Goal: Information Seeking & Learning: Learn about a topic

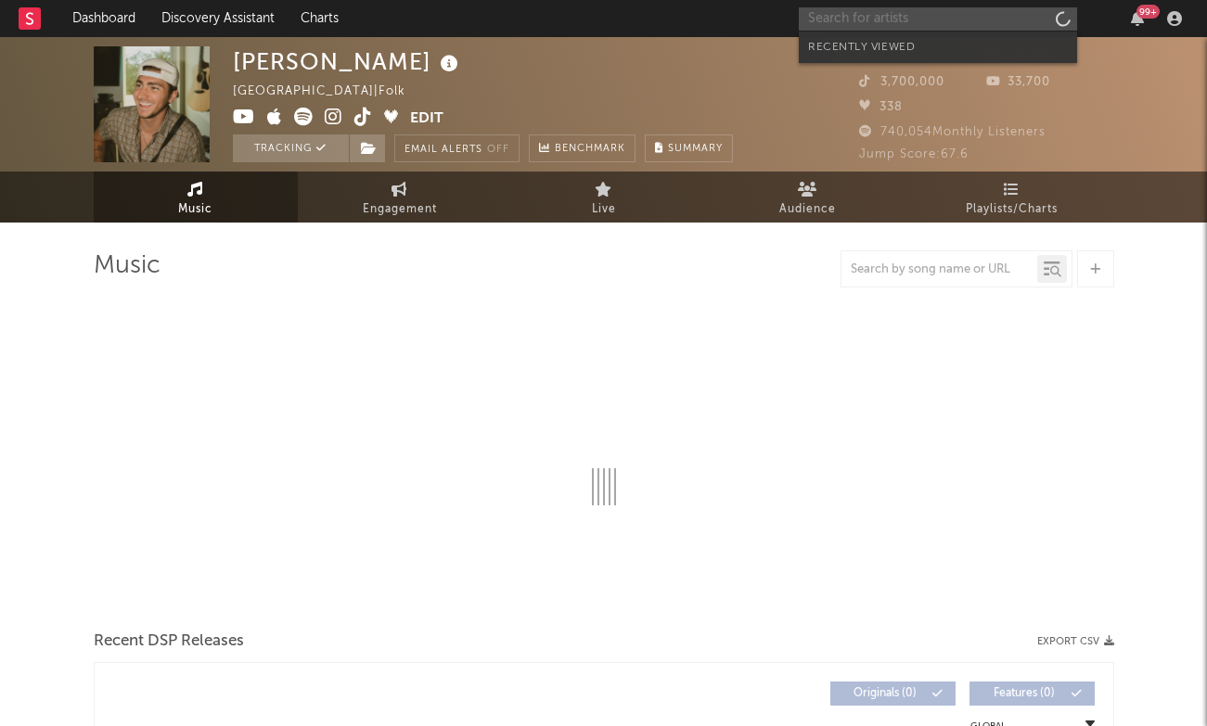
click at [897, 29] on input "text" at bounding box center [938, 18] width 278 height 23
type input "ba"
select select "6m"
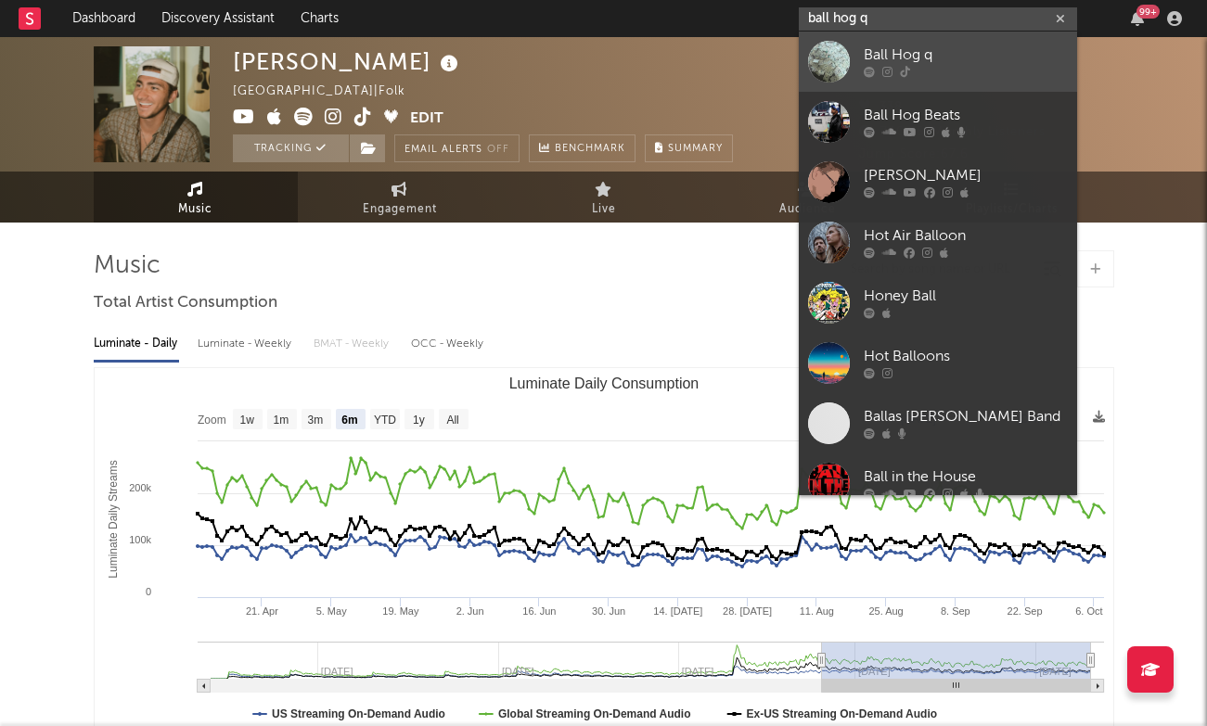
type input "ball hog q"
click at [918, 58] on div "Ball Hog q" at bounding box center [966, 56] width 204 height 22
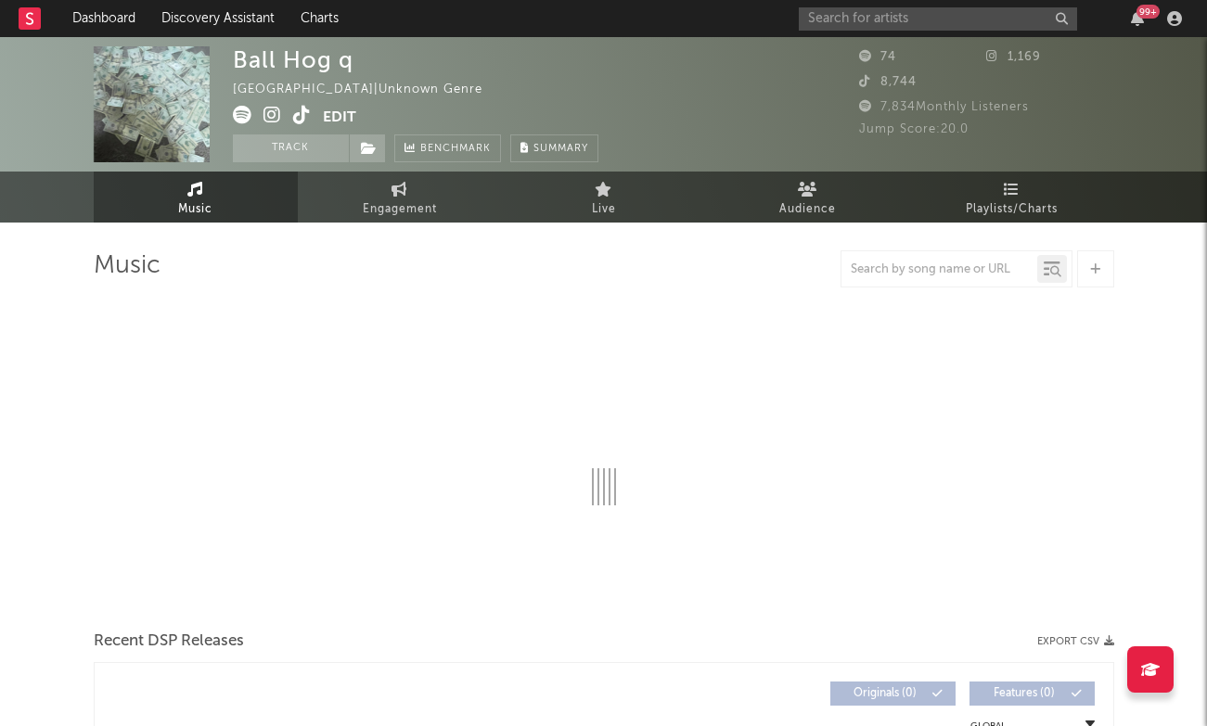
select select "1w"
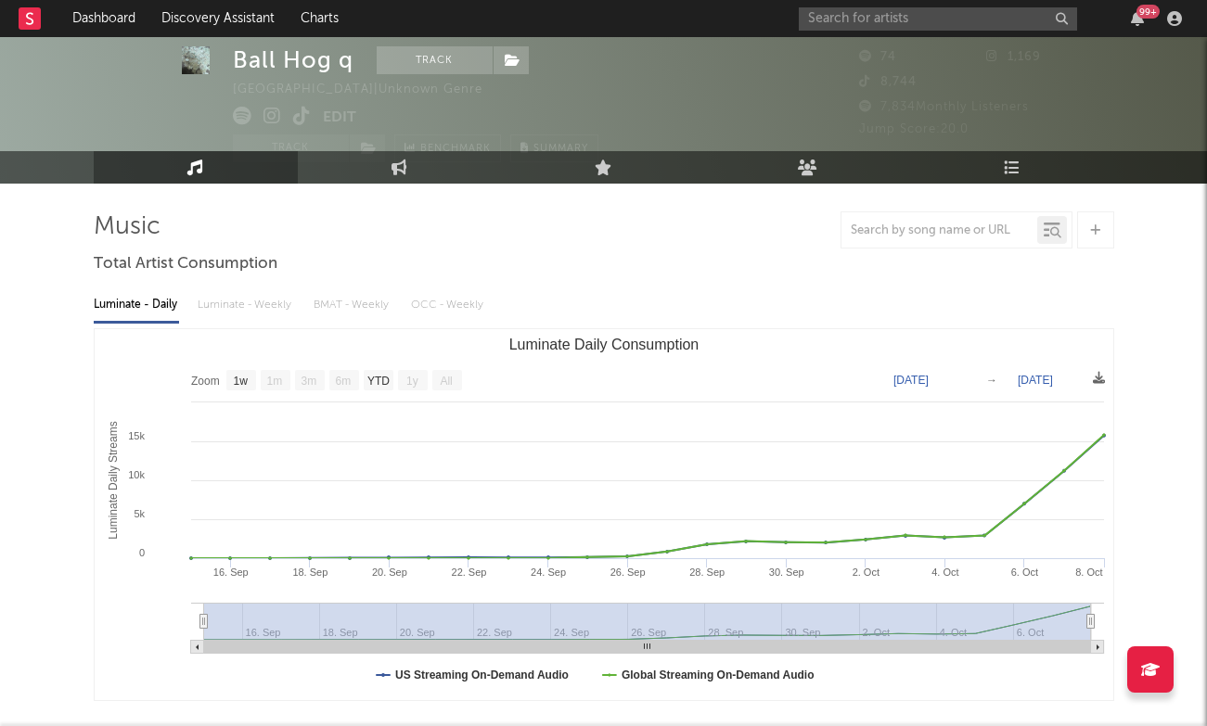
scroll to position [47, 0]
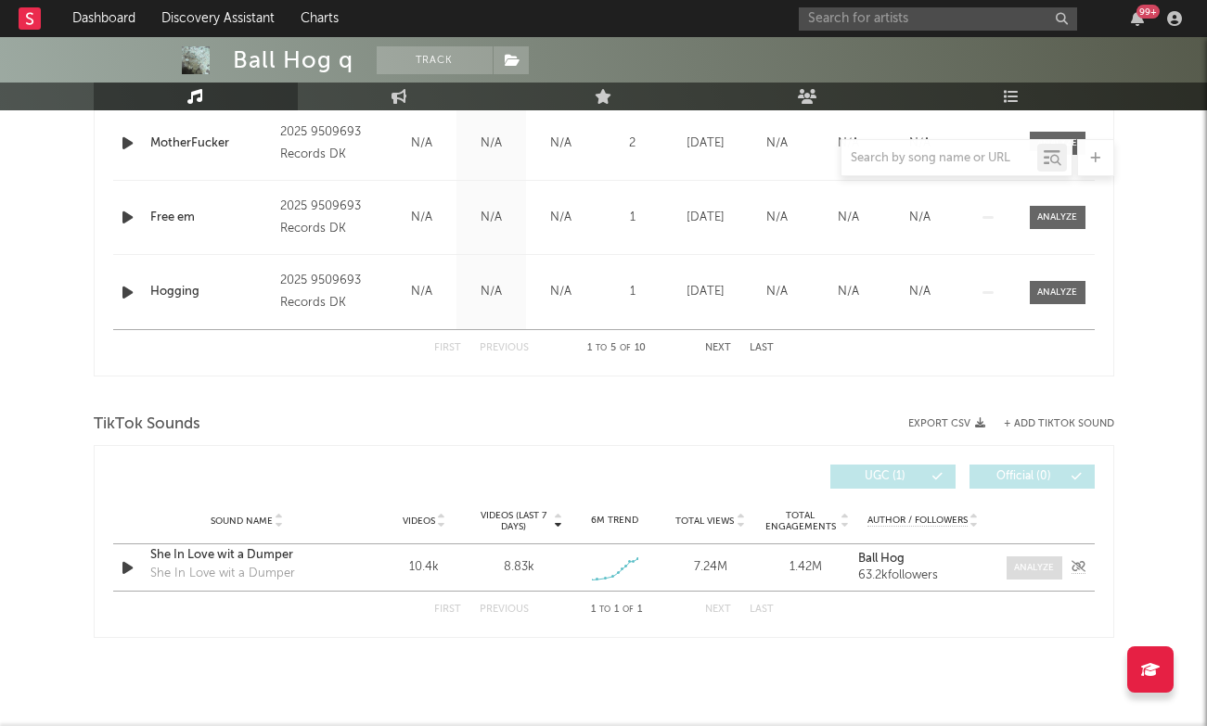
click at [1037, 565] on div at bounding box center [1034, 568] width 40 height 14
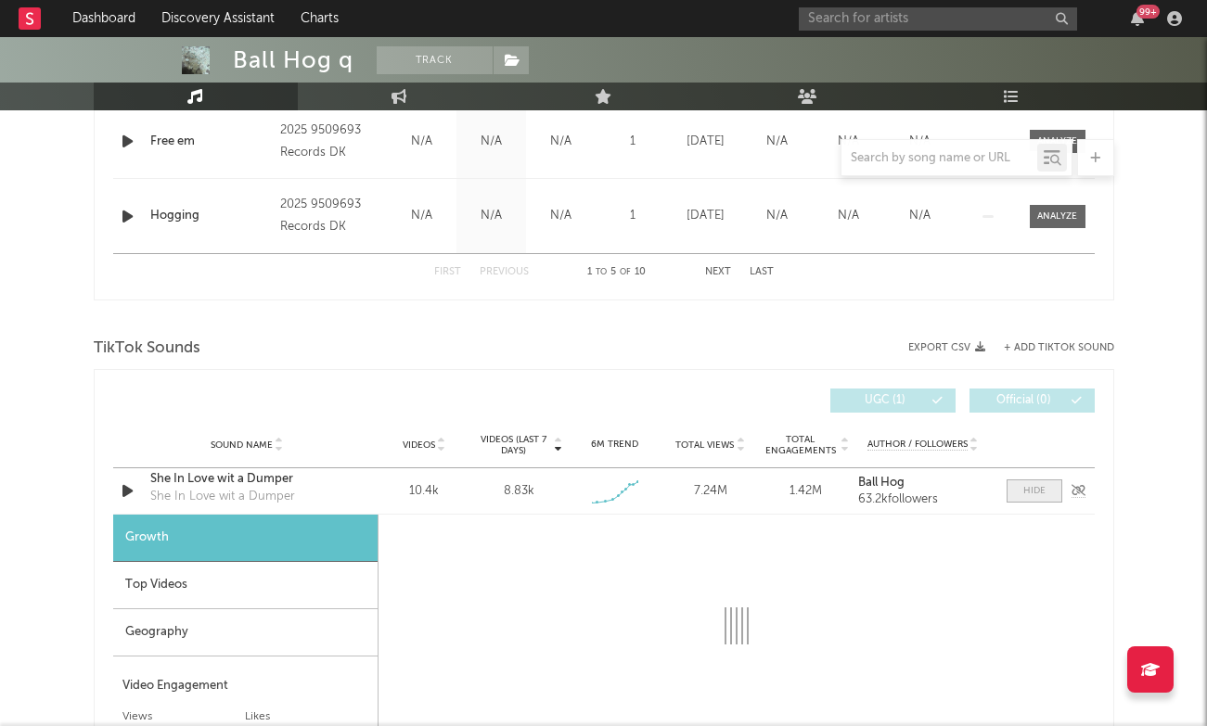
select select "1w"
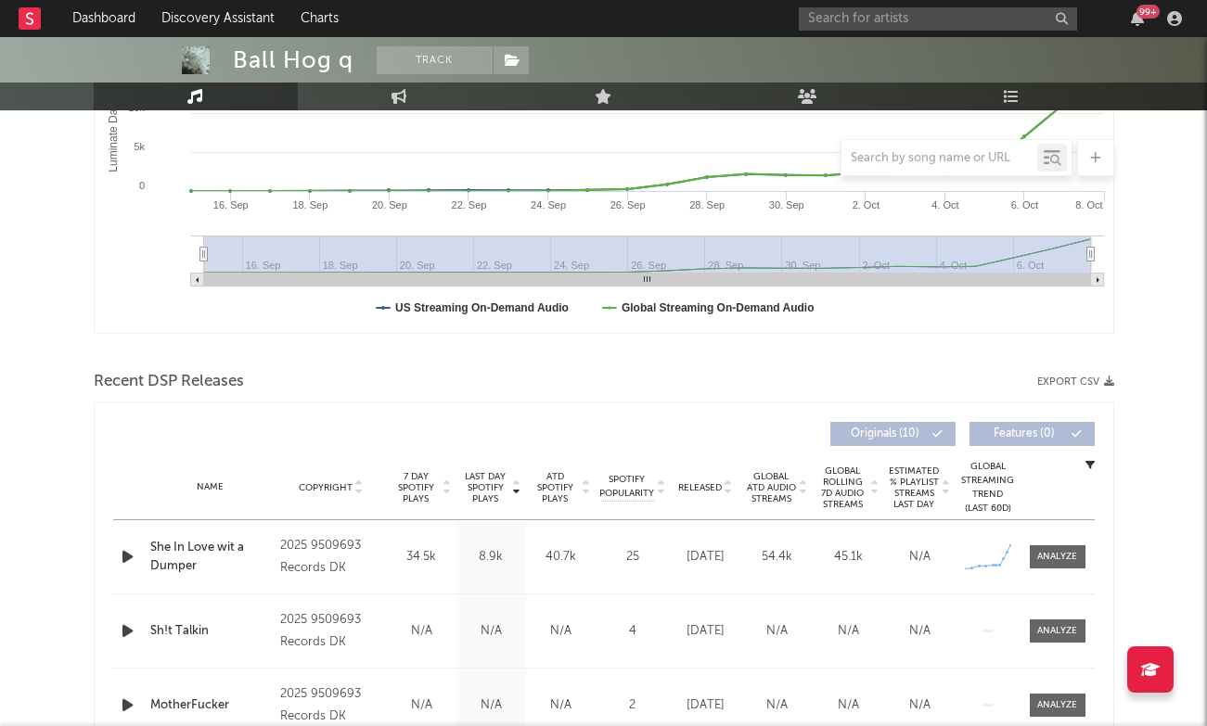
scroll to position [480, 0]
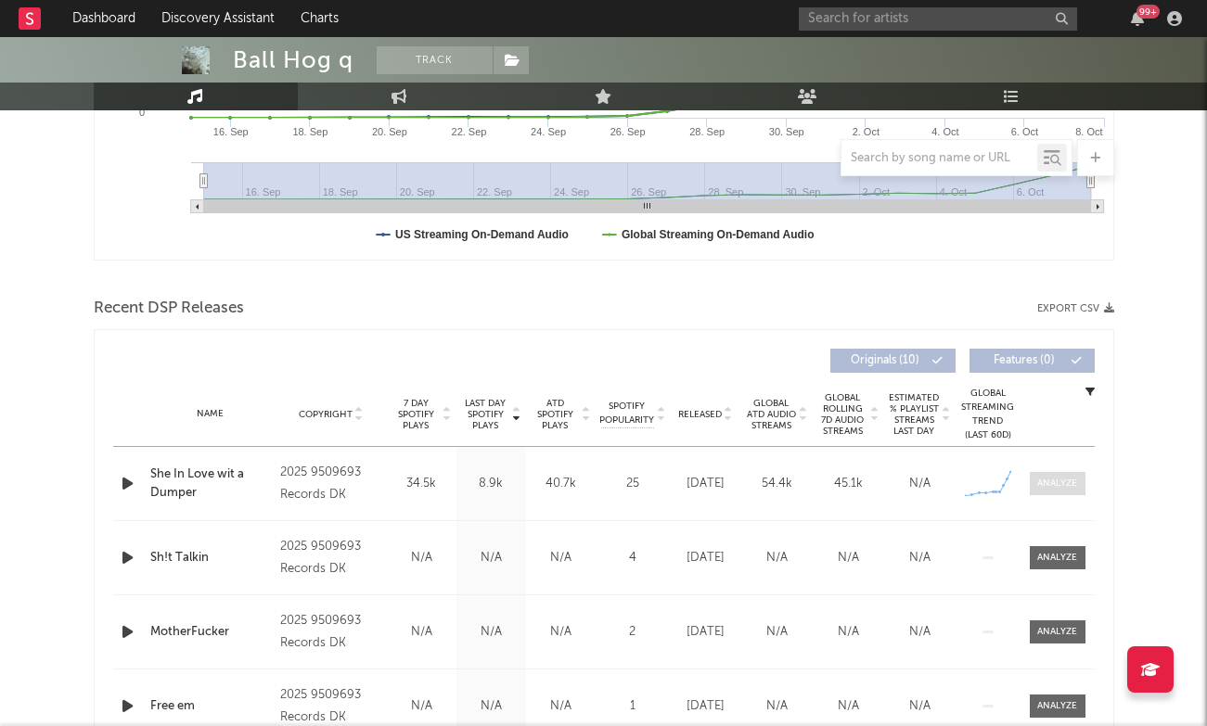
click at [1046, 474] on span at bounding box center [1058, 483] width 56 height 23
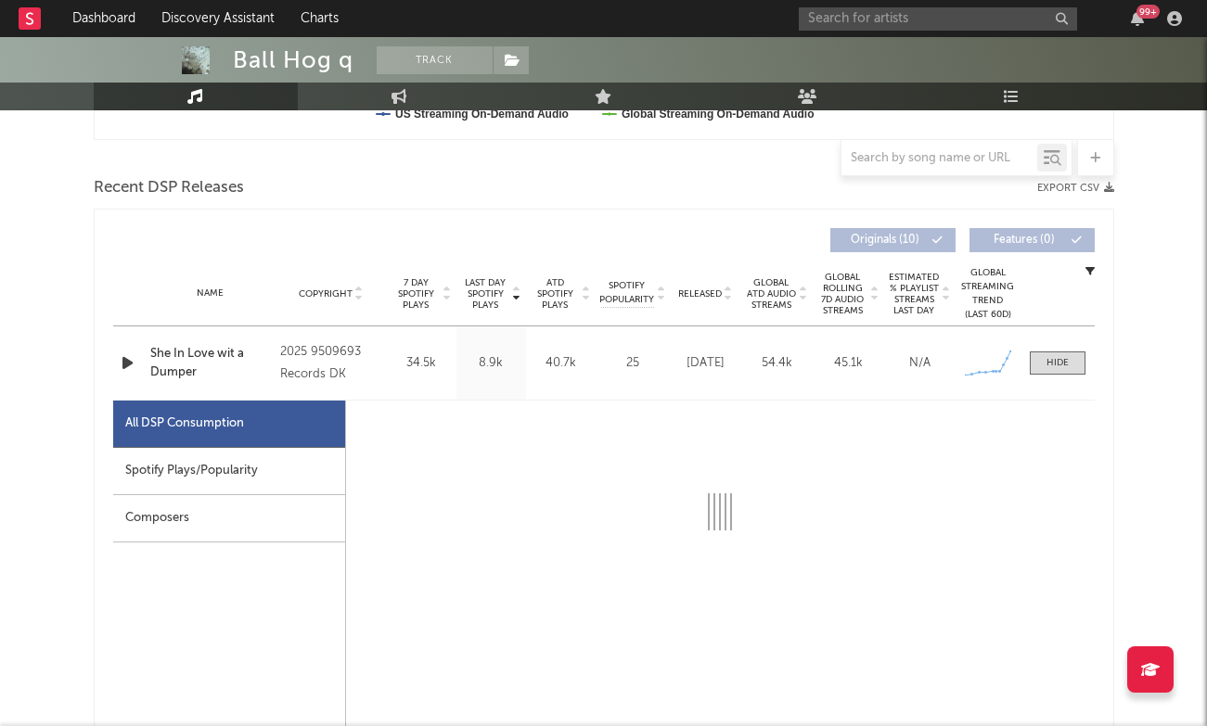
select select "1w"
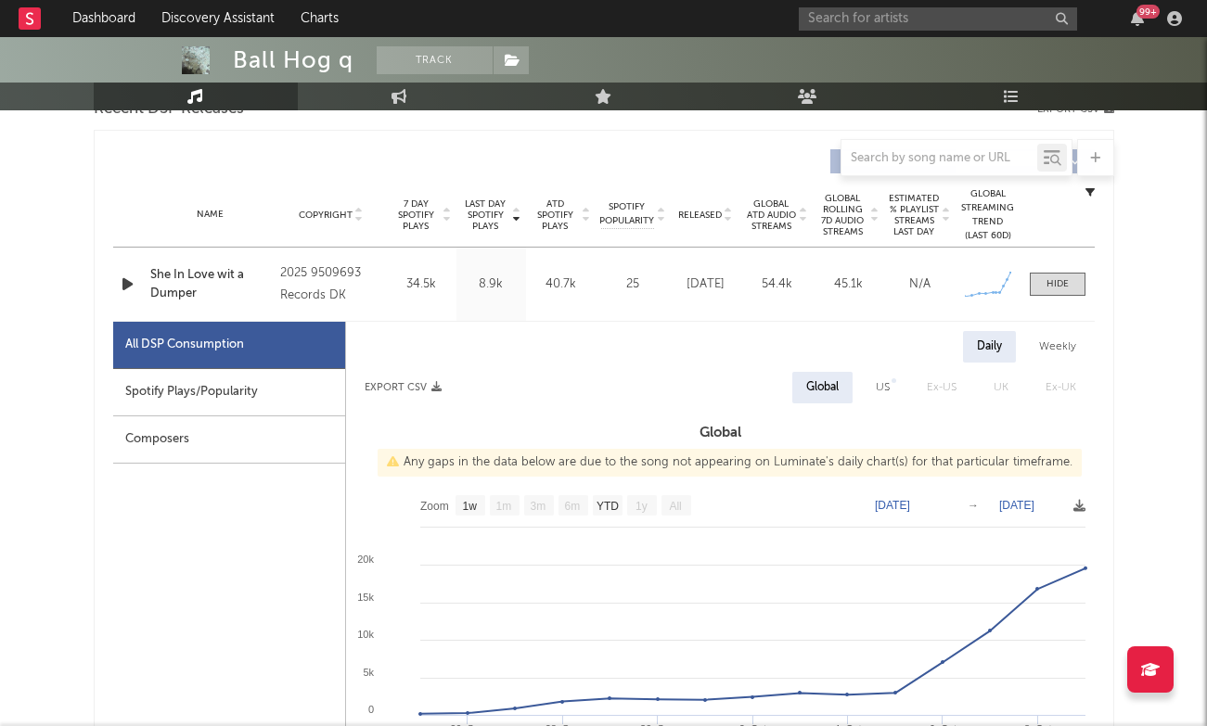
scroll to position [675, 0]
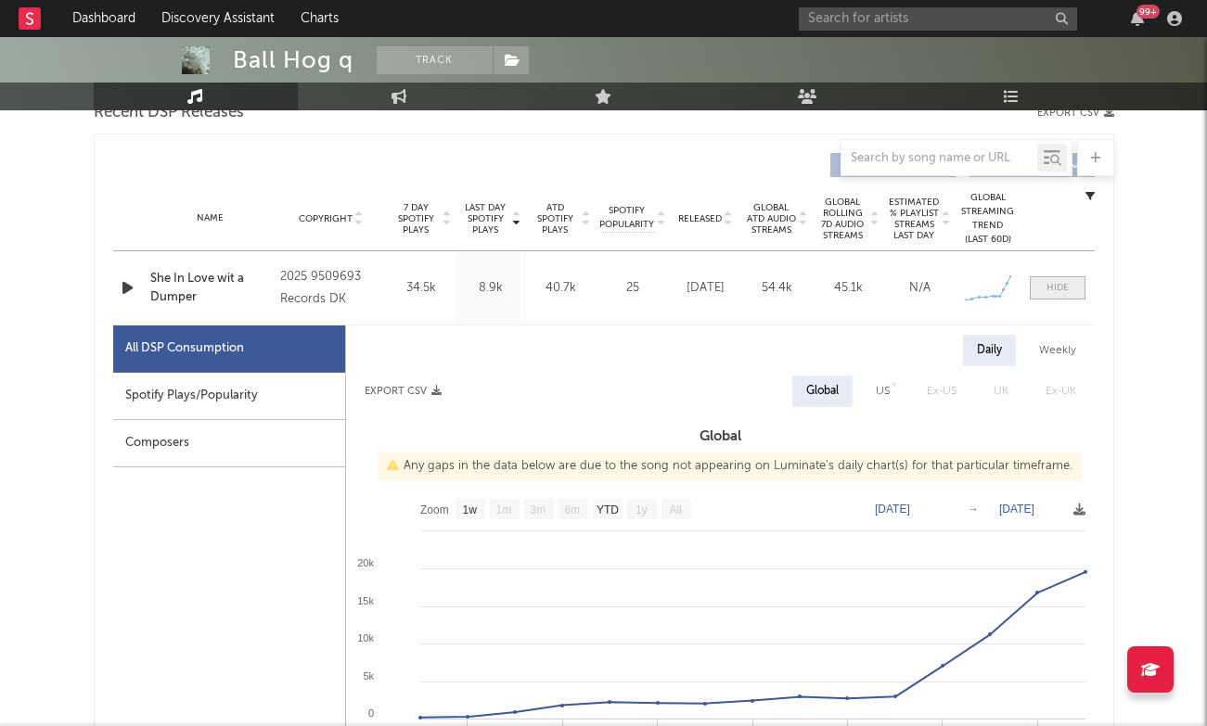
click at [1056, 285] on div at bounding box center [1057, 288] width 22 height 14
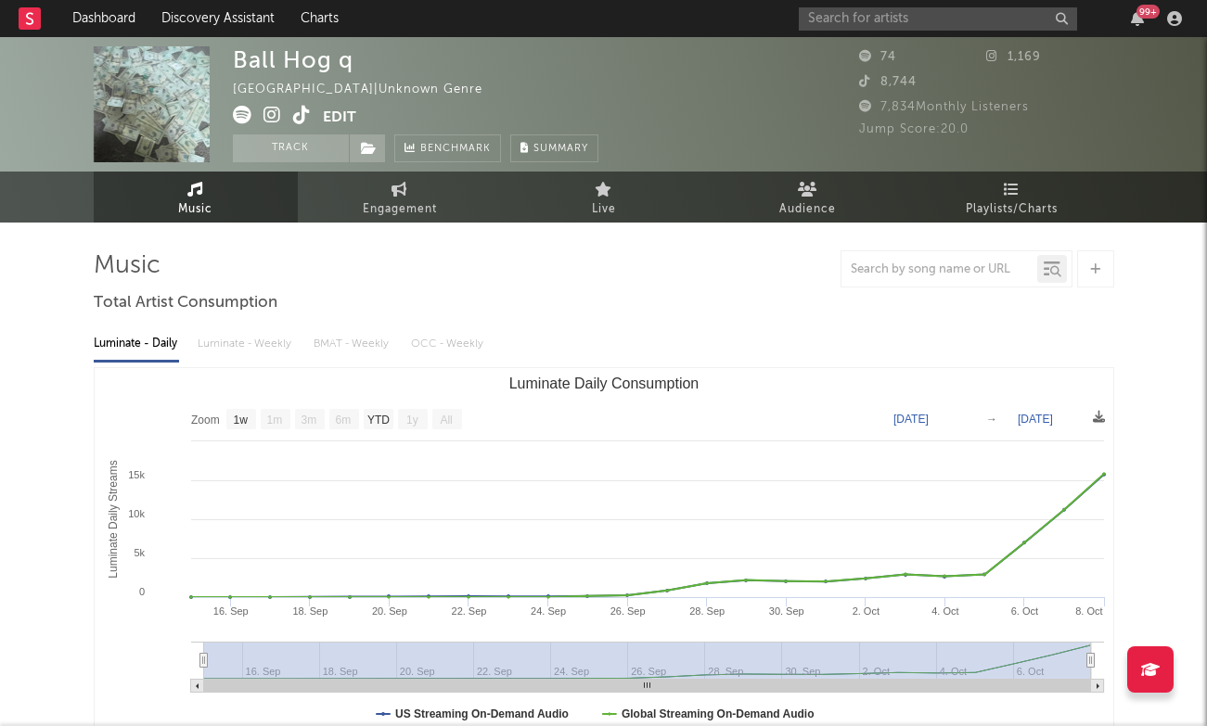
scroll to position [0, 0]
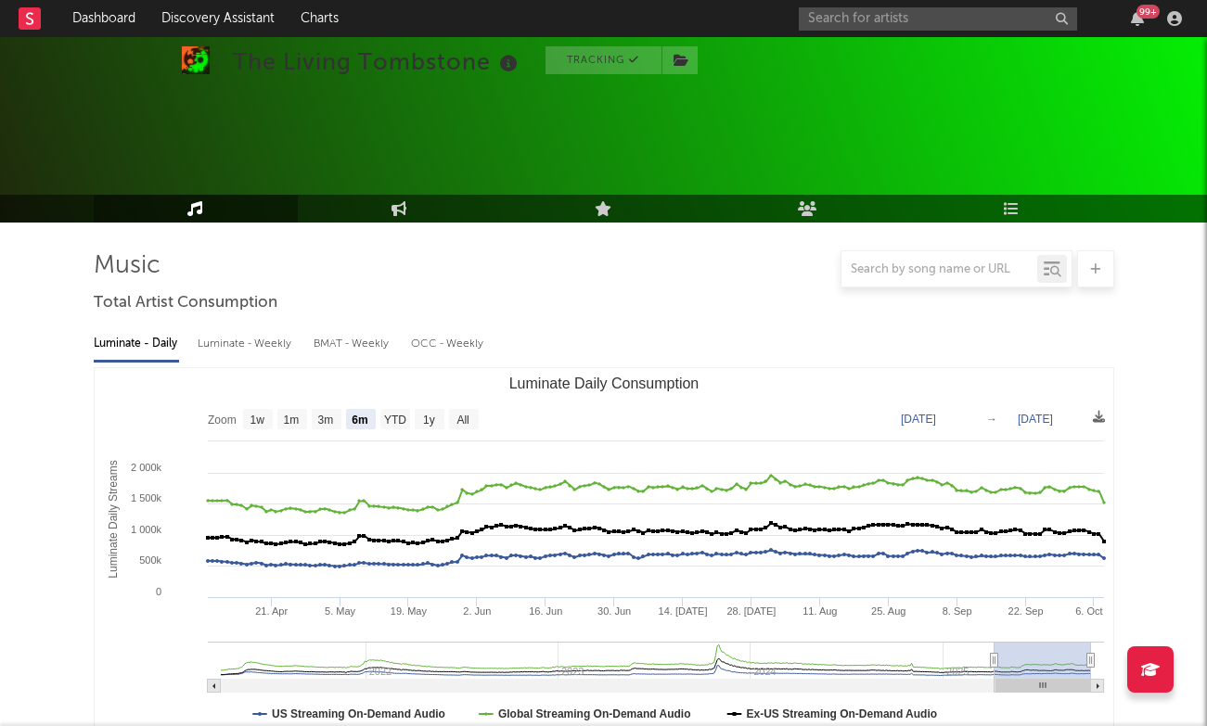
select select "6m"
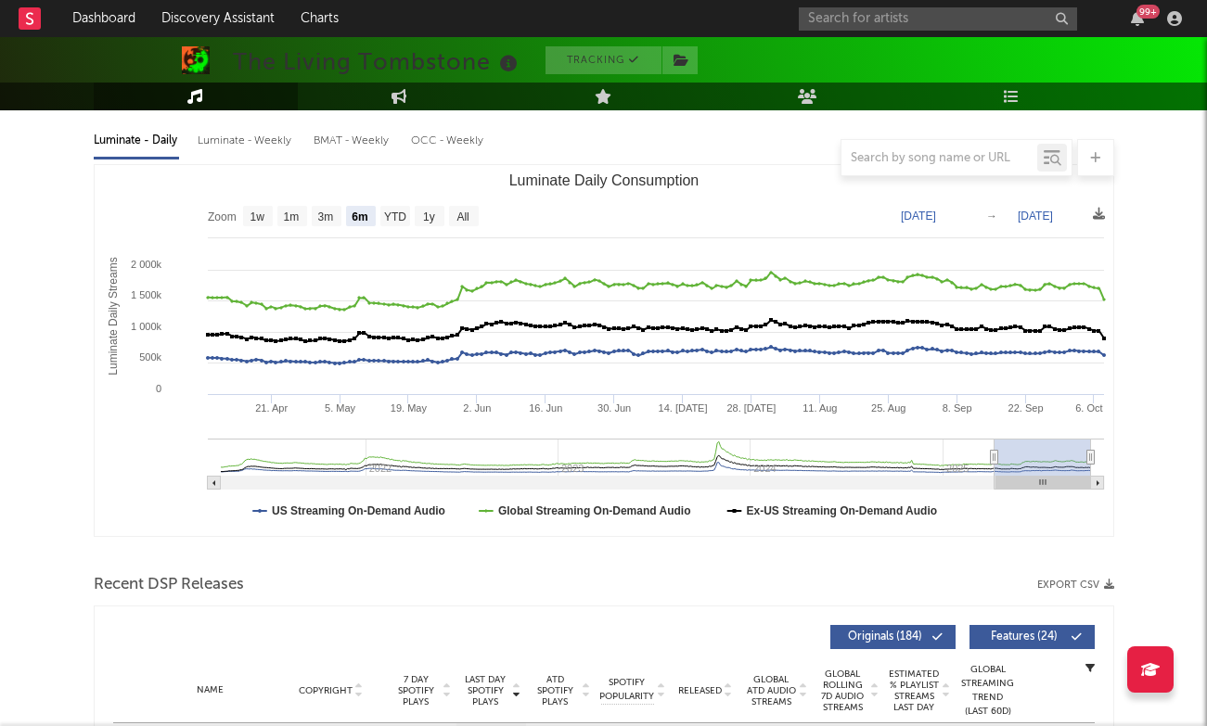
scroll to position [203, 0]
click at [885, 19] on input "text" at bounding box center [938, 18] width 278 height 23
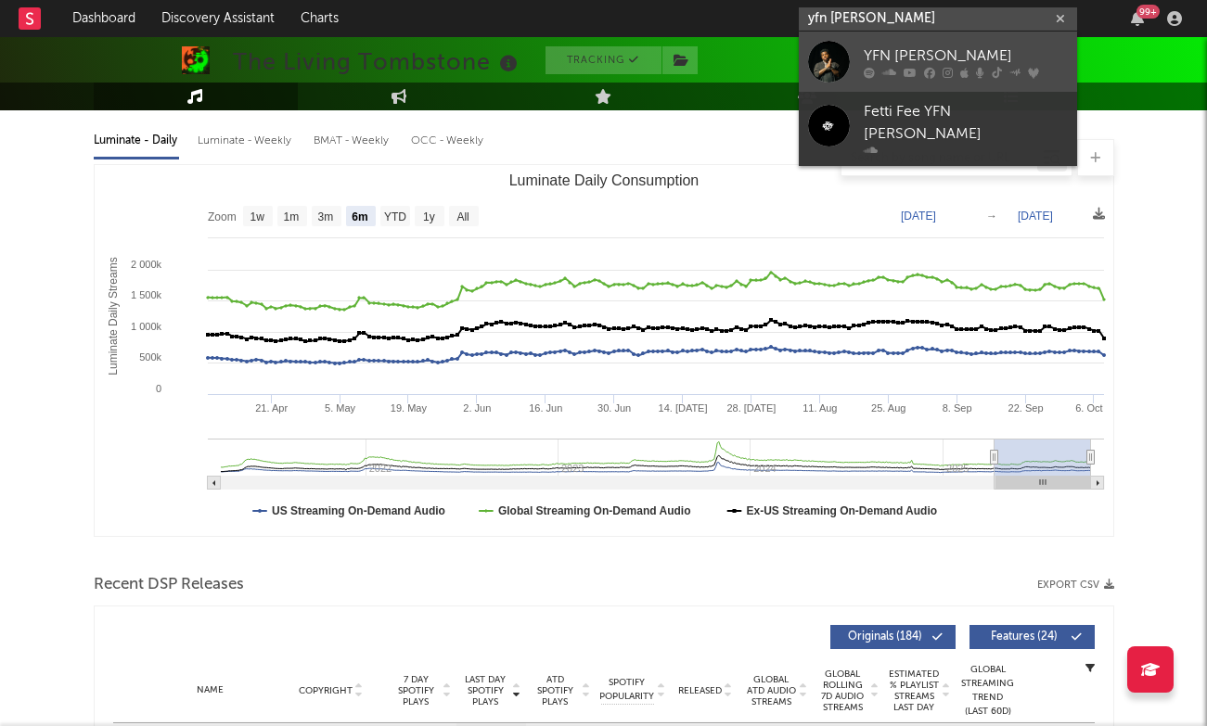
type input "yfn [PERSON_NAME]"
click at [892, 68] on icon at bounding box center [889, 72] width 14 height 11
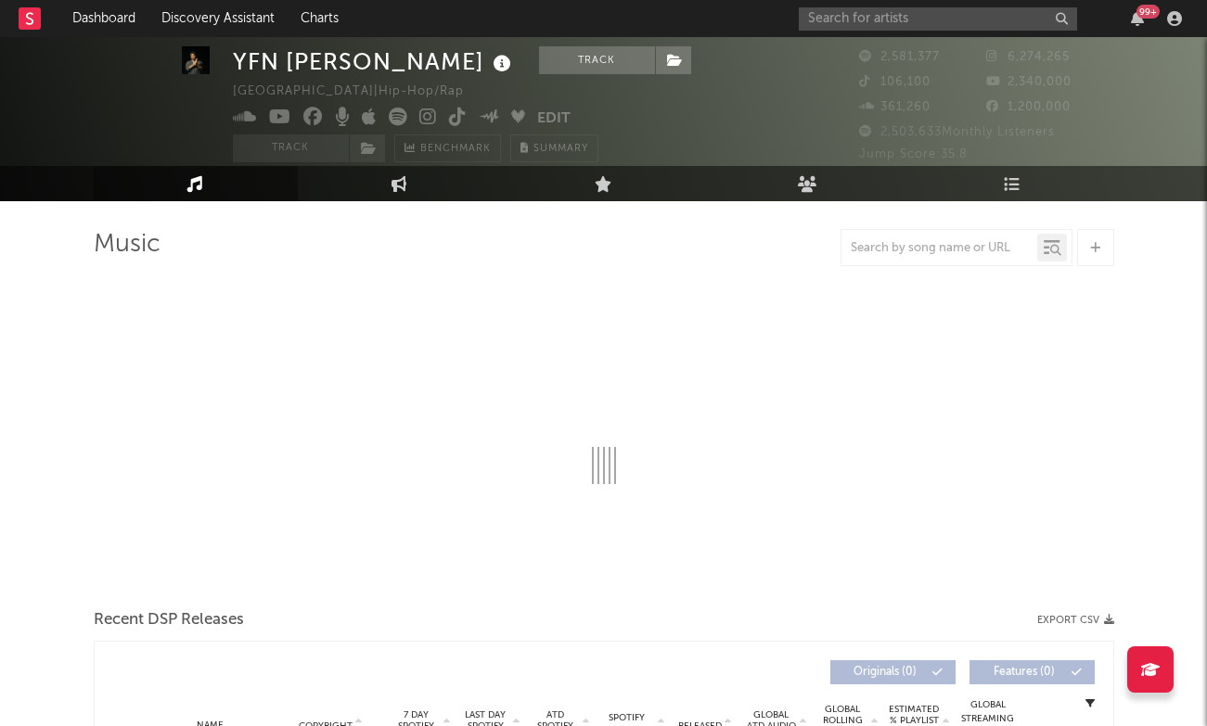
select select "6m"
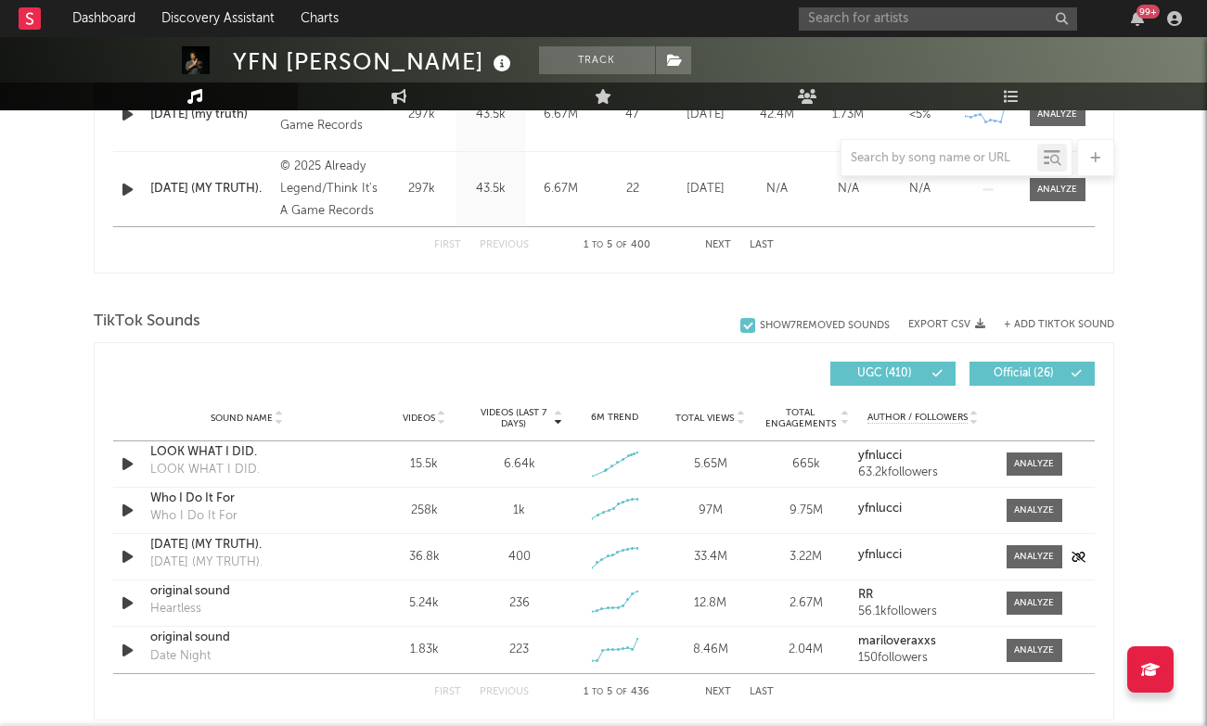
scroll to position [1073, 0]
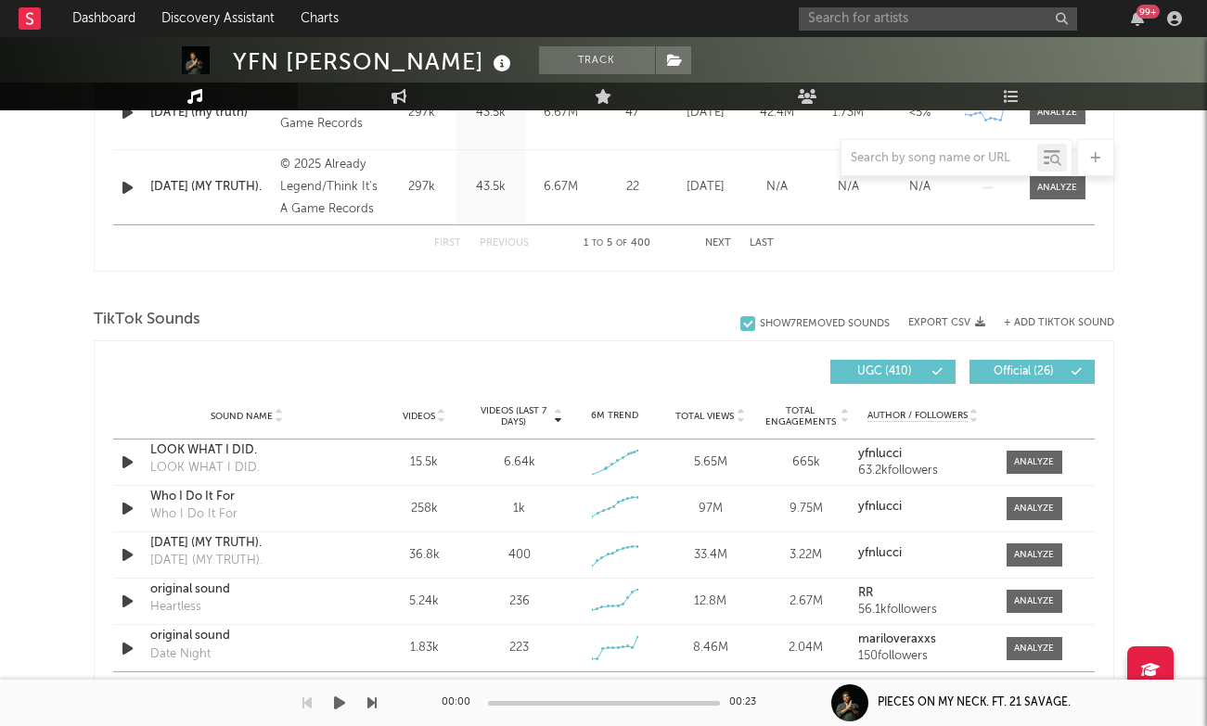
click at [720, 692] on div "00:00 00:23" at bounding box center [604, 703] width 325 height 46
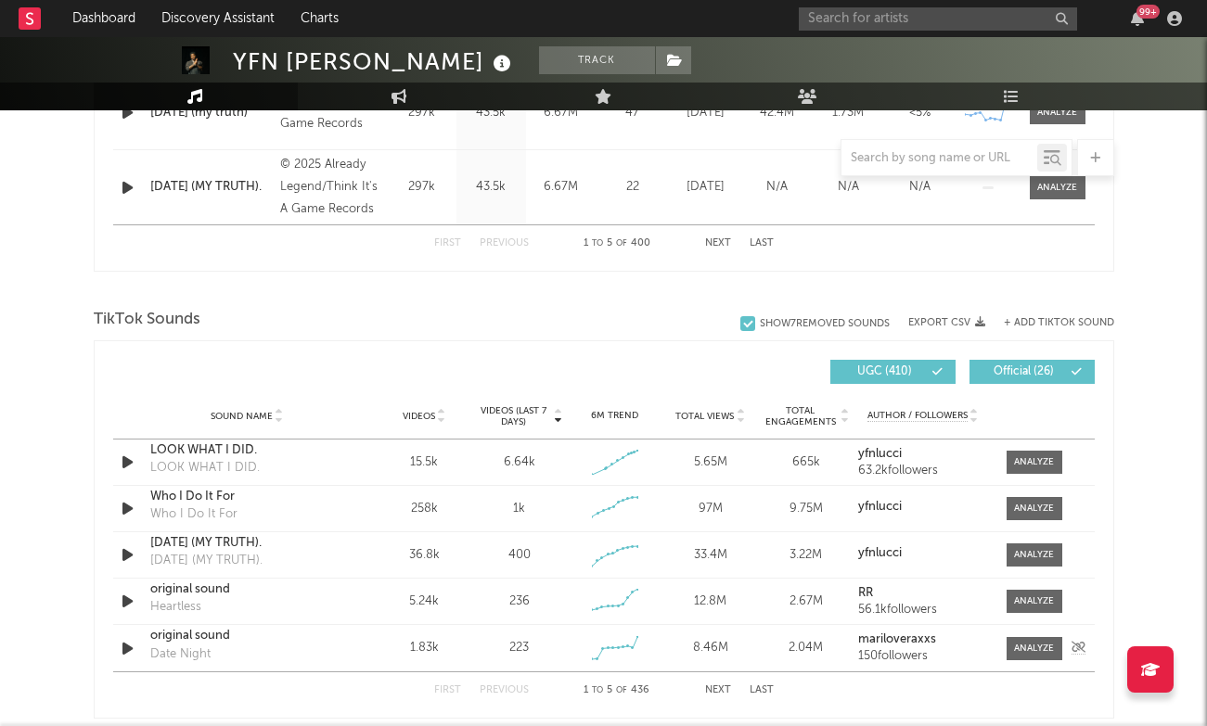
scroll to position [1108, 0]
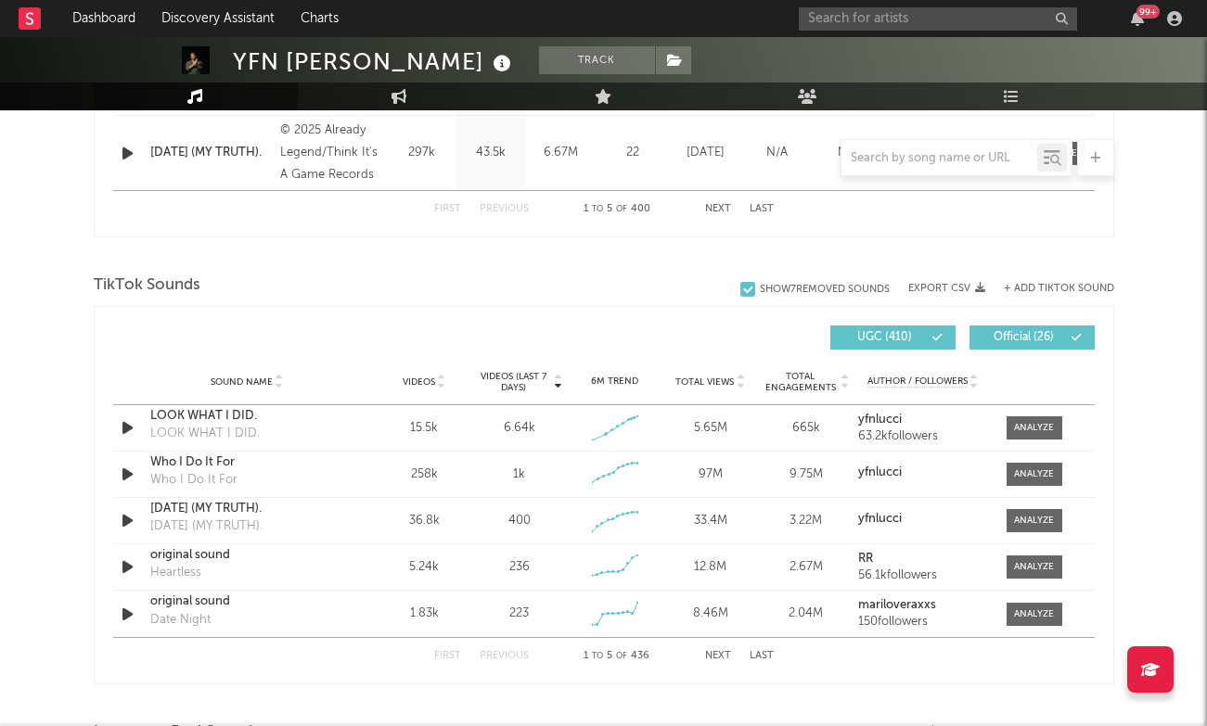
click at [712, 658] on button "Next" at bounding box center [718, 656] width 26 height 10
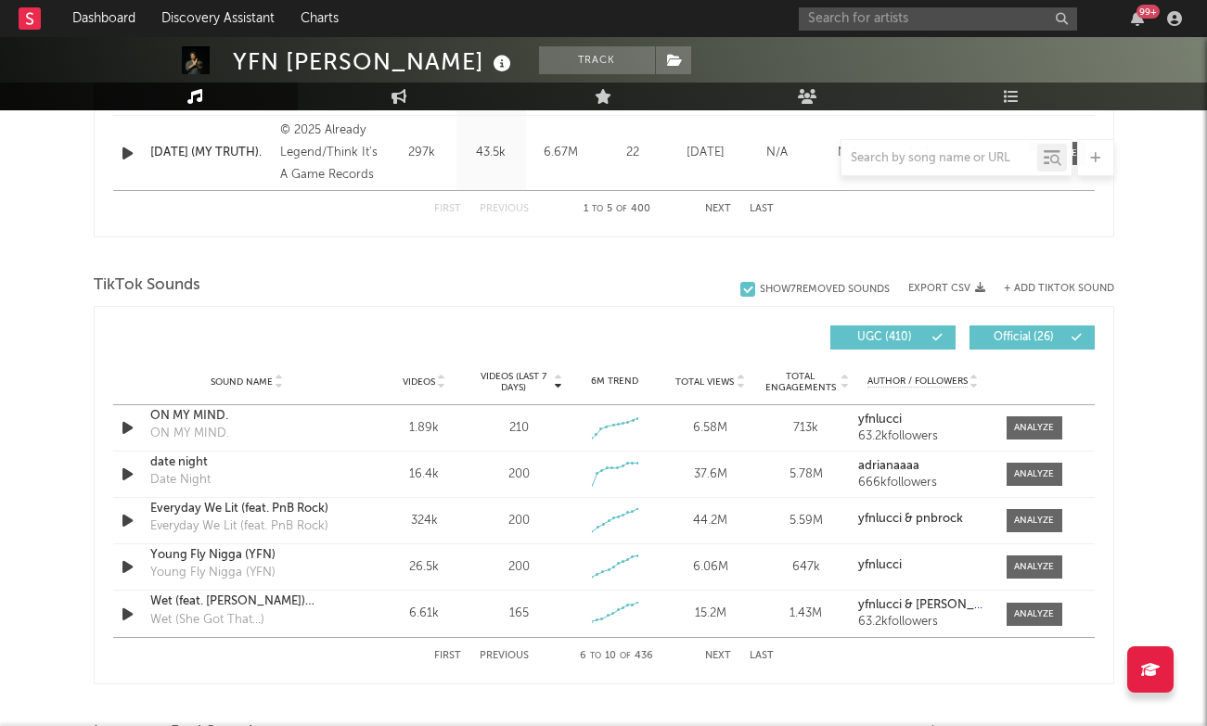
click at [717, 654] on button "Next" at bounding box center [718, 656] width 26 height 10
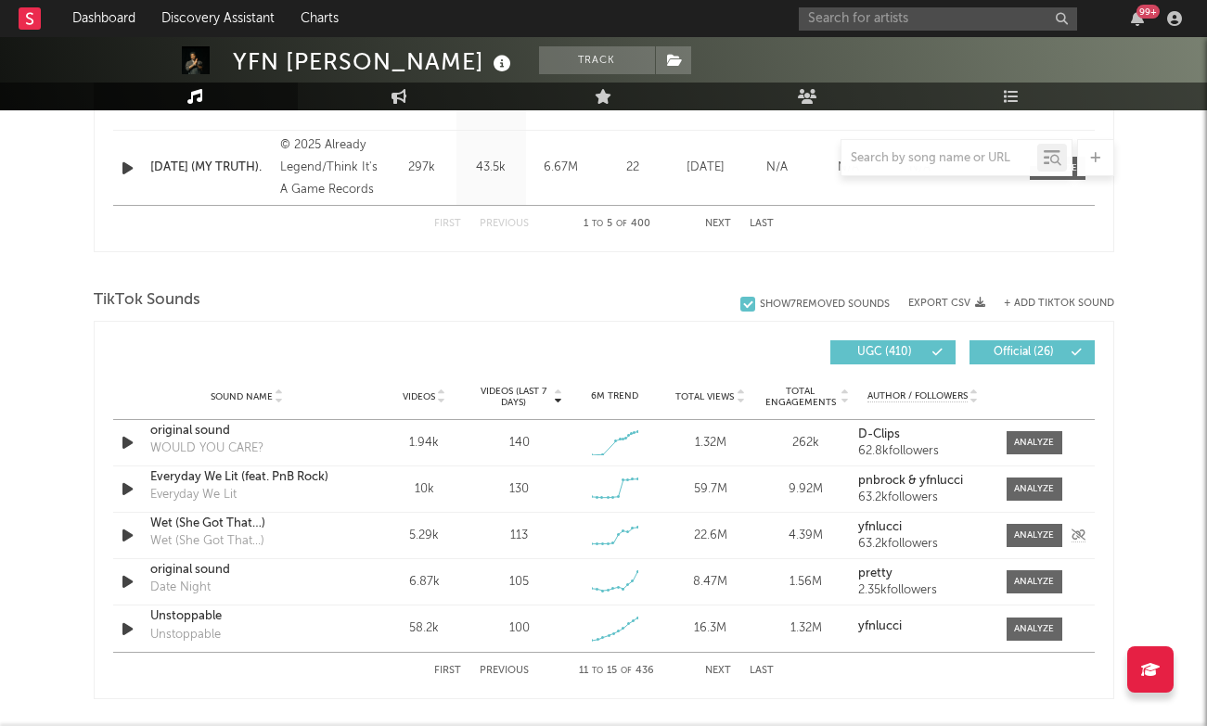
scroll to position [1091, 0]
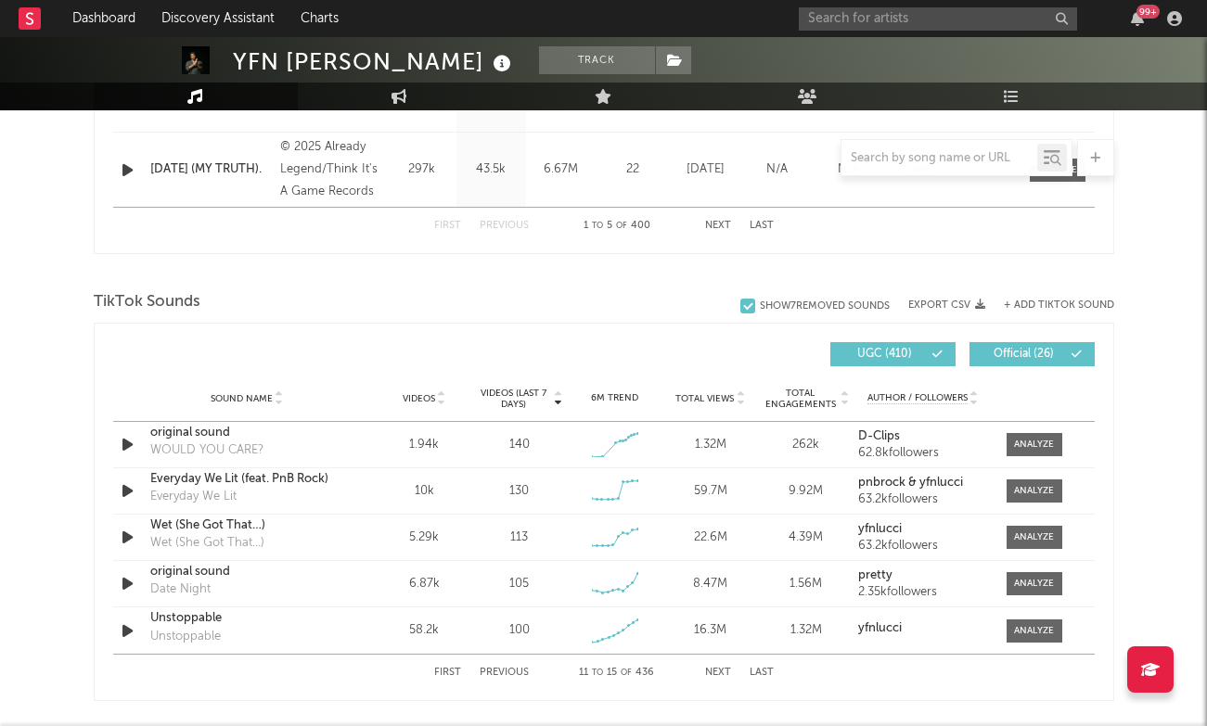
click at [527, 669] on button "Previous" at bounding box center [504, 673] width 49 height 10
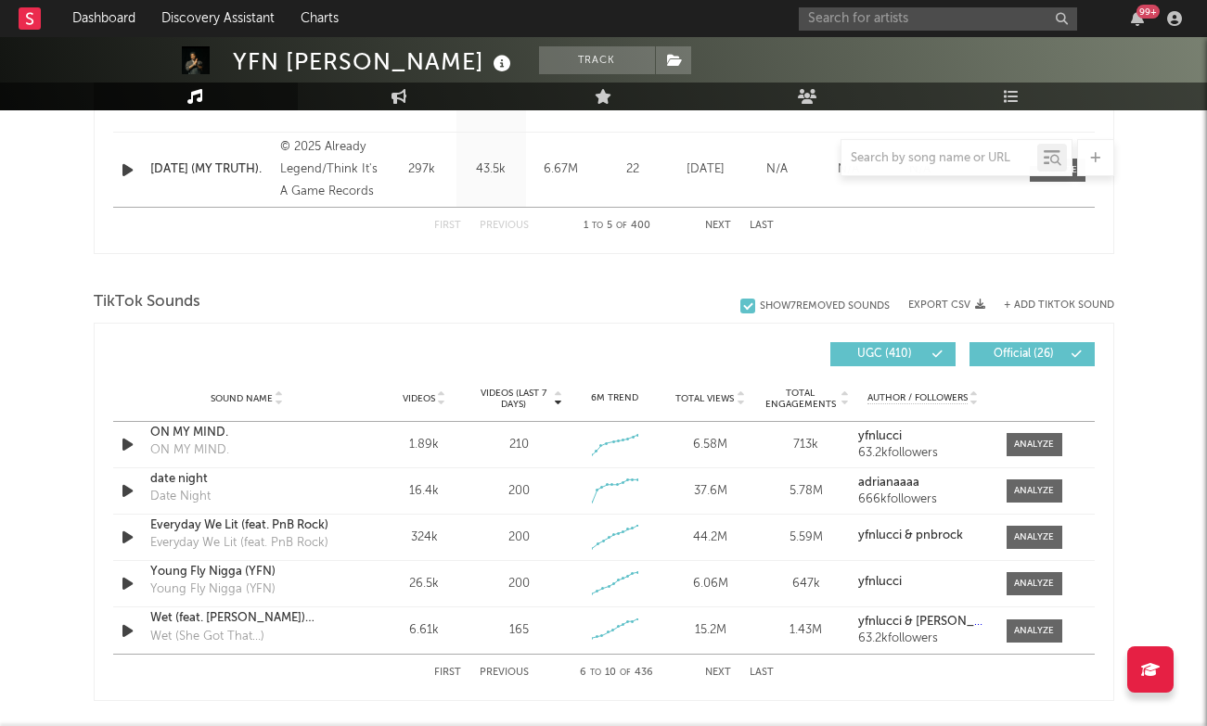
click at [506, 674] on button "Previous" at bounding box center [504, 673] width 49 height 10
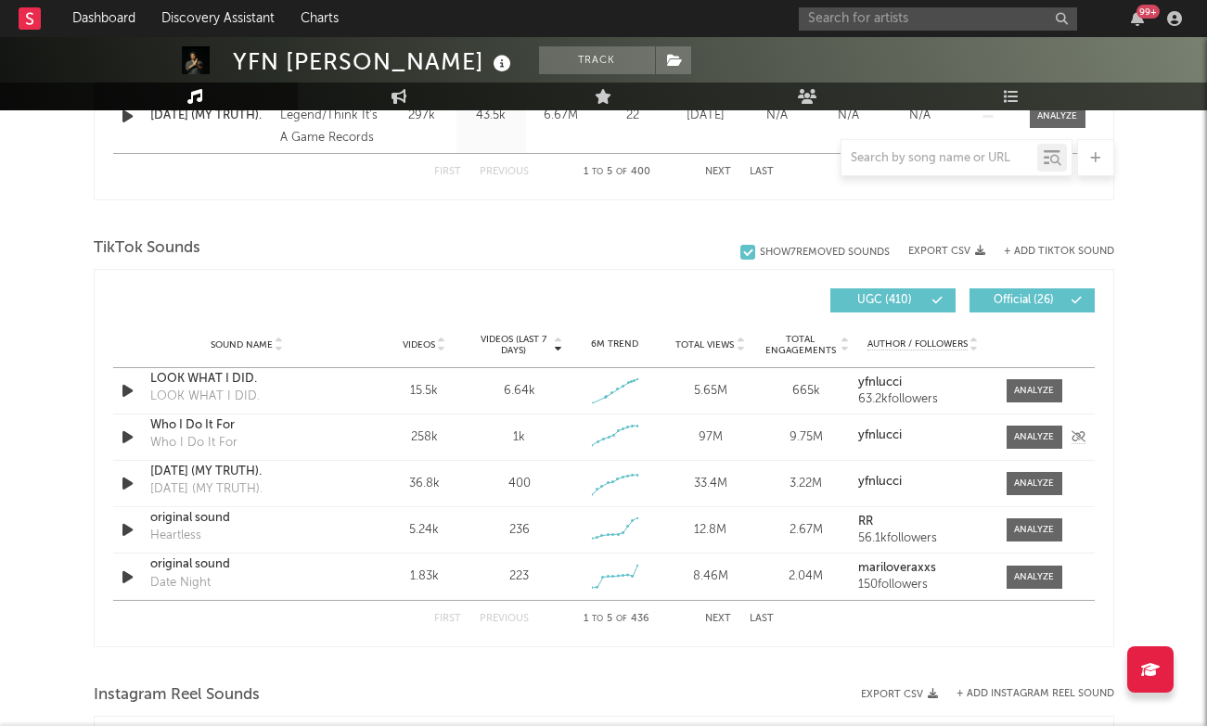
scroll to position [1116, 0]
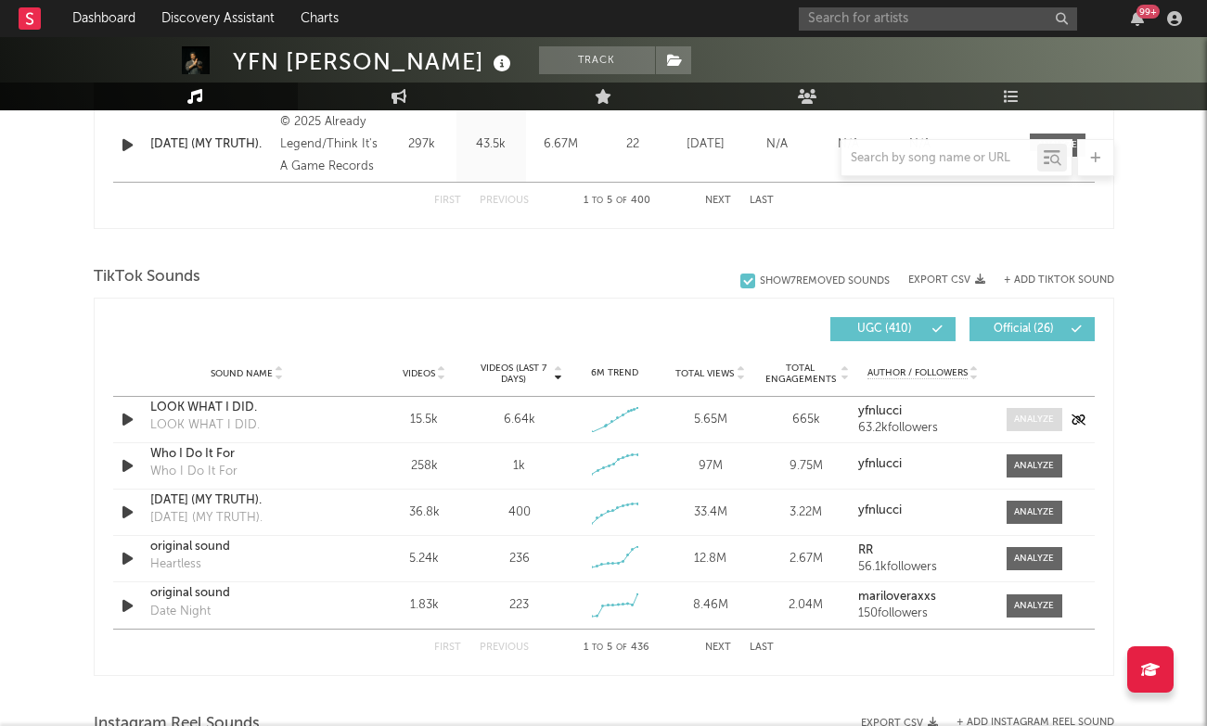
click at [1050, 429] on span at bounding box center [1035, 419] width 56 height 23
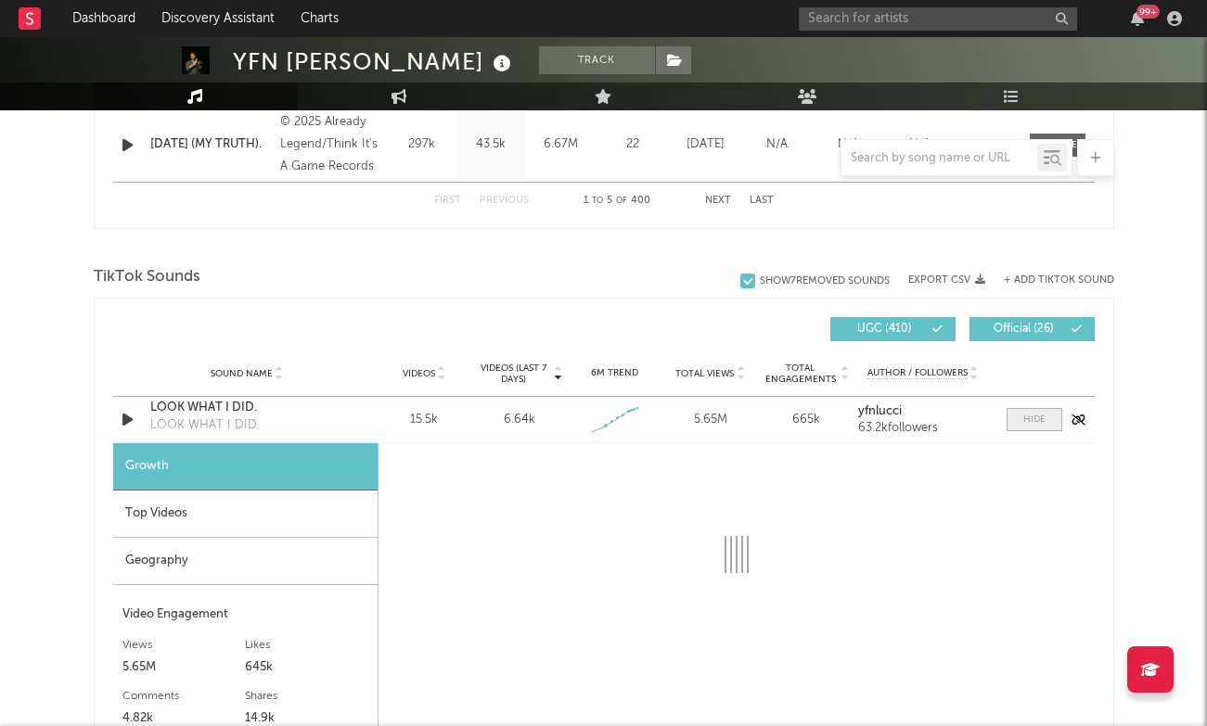
select select "1w"
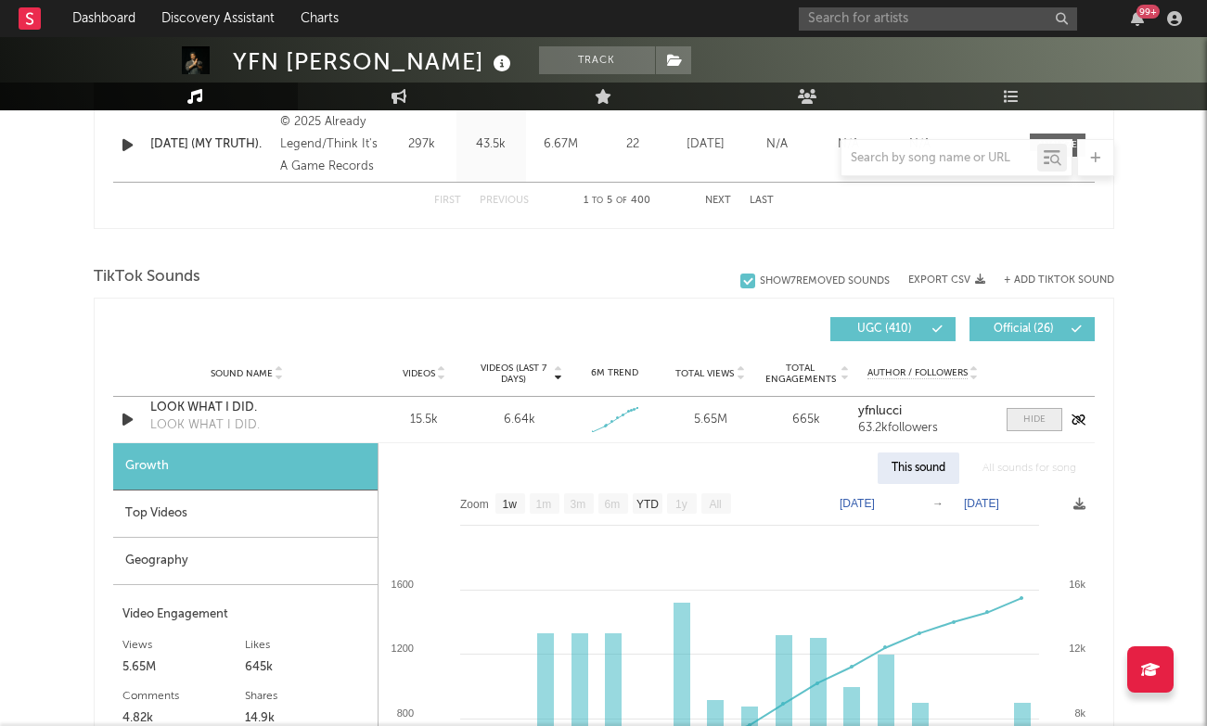
click at [1050, 429] on span at bounding box center [1035, 419] width 56 height 23
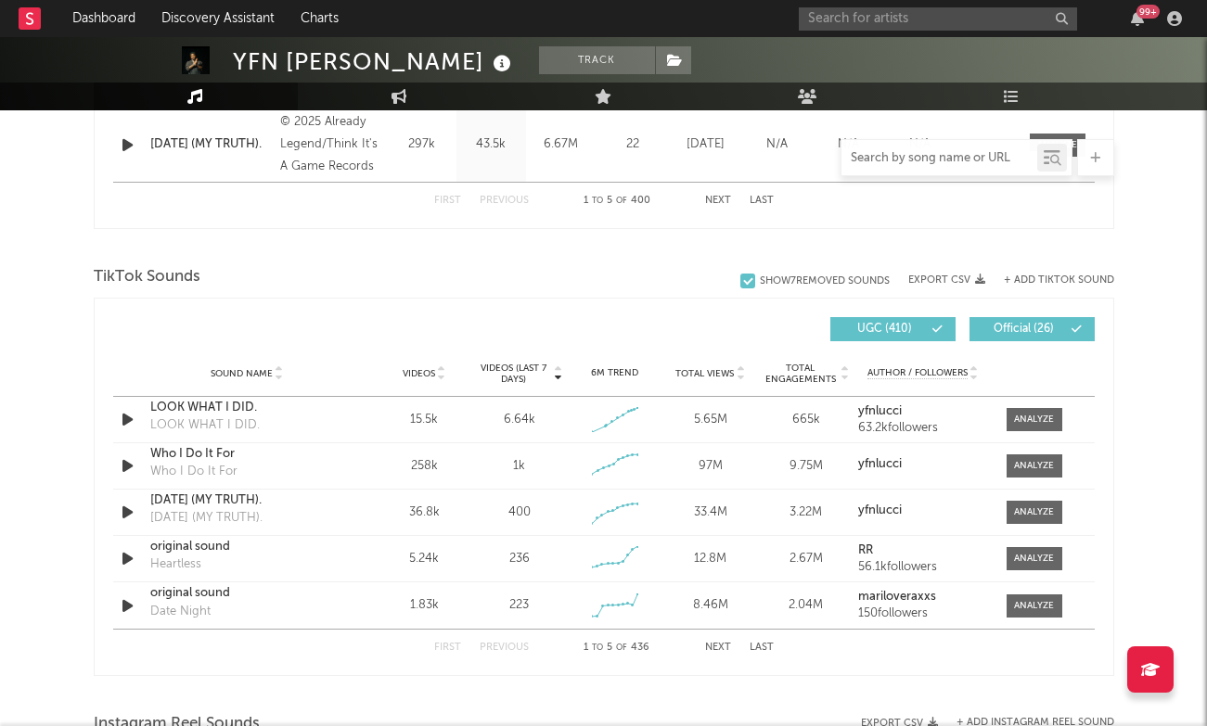
click at [915, 160] on input "text" at bounding box center [939, 158] width 196 height 15
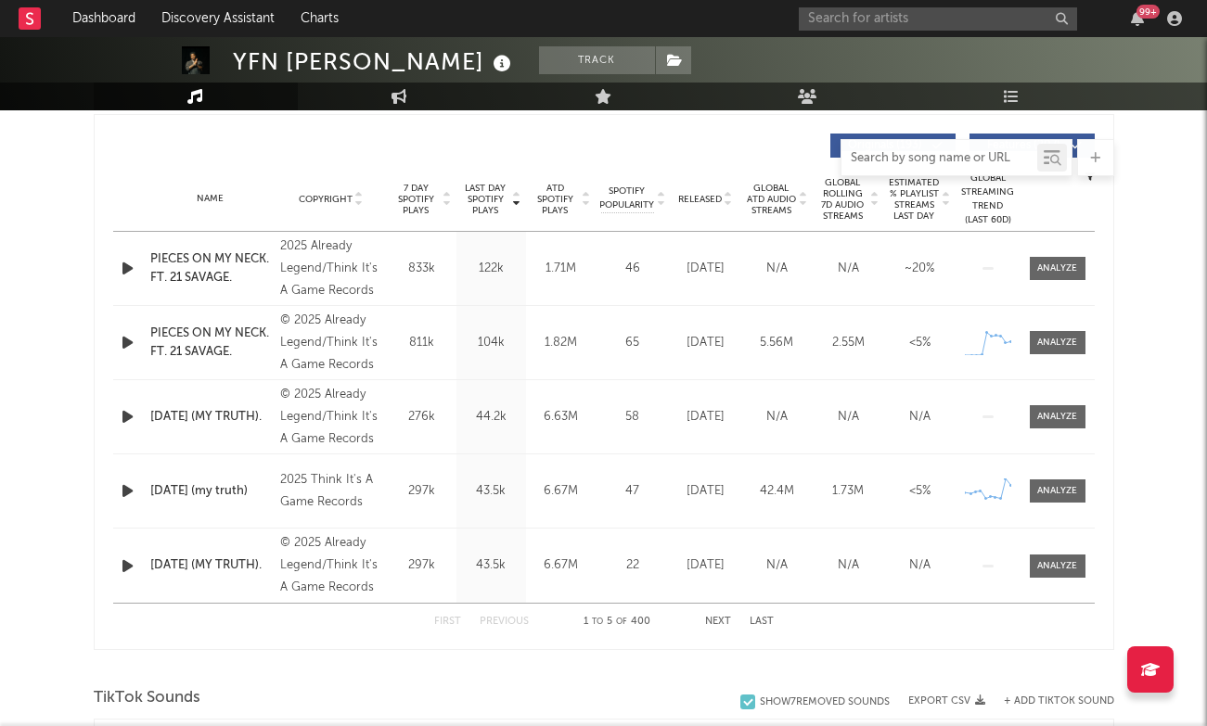
scroll to position [692, 0]
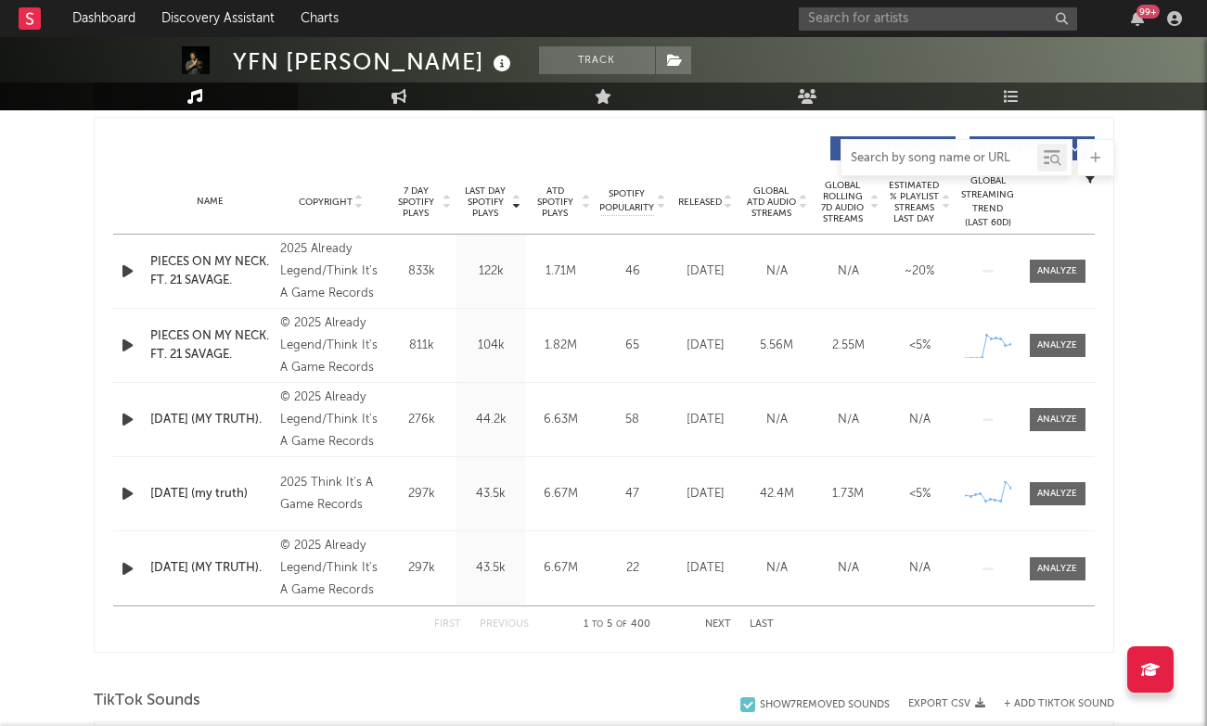
click at [713, 623] on button "Next" at bounding box center [718, 625] width 26 height 10
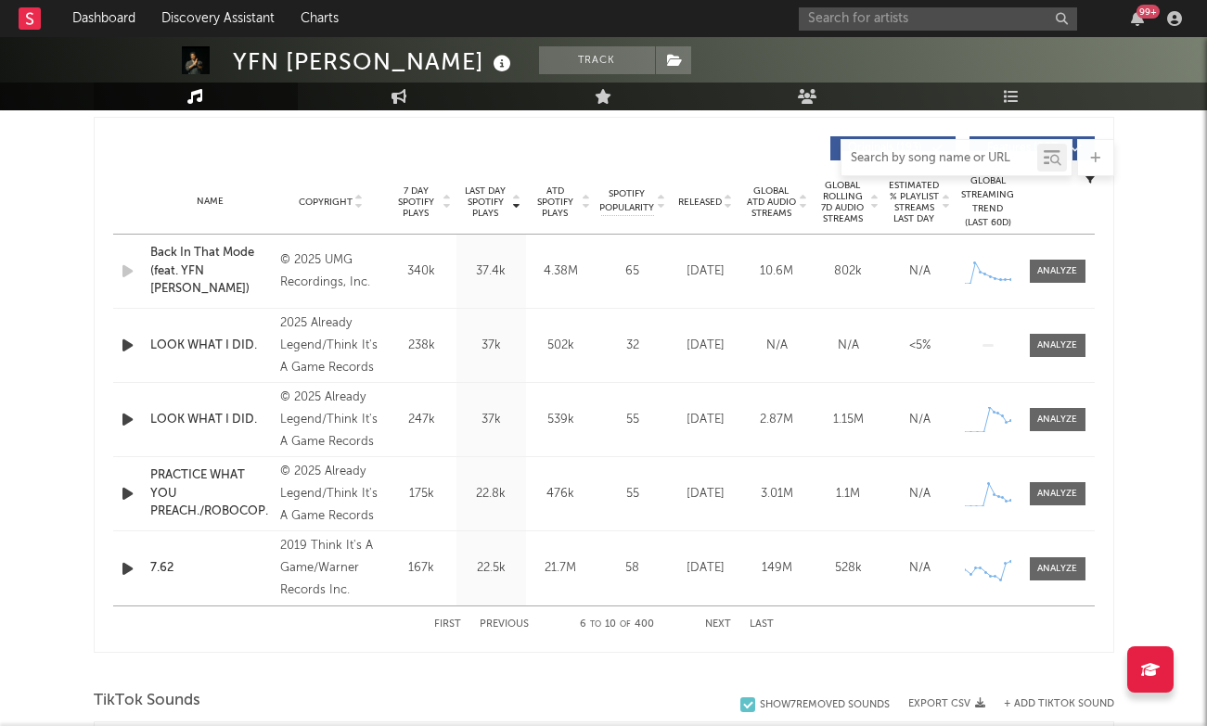
click at [502, 627] on button "Previous" at bounding box center [504, 625] width 49 height 10
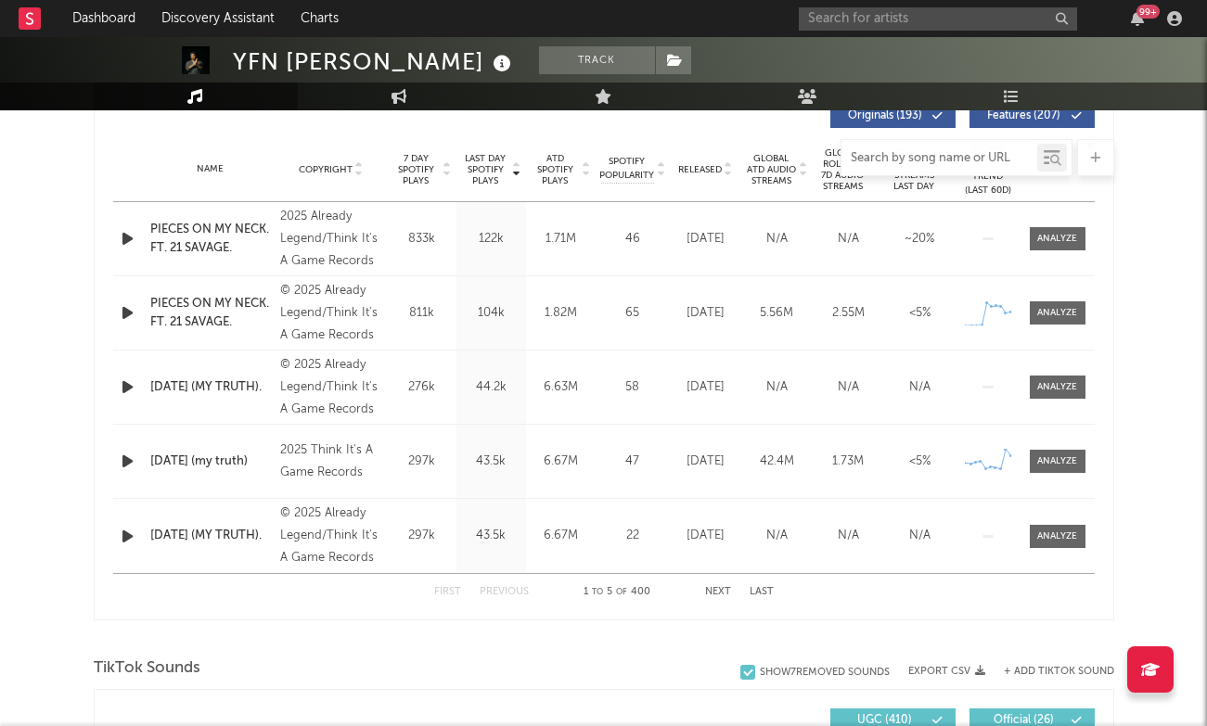
scroll to position [763, 0]
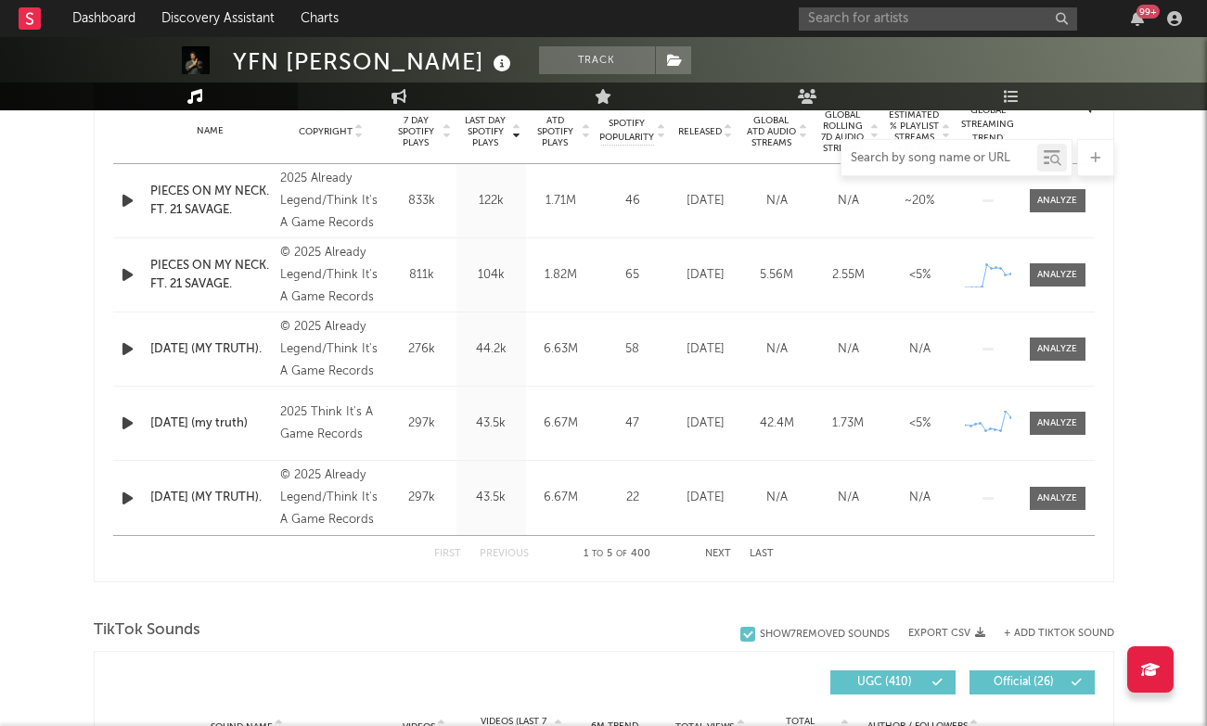
click at [719, 551] on button "Next" at bounding box center [718, 554] width 26 height 10
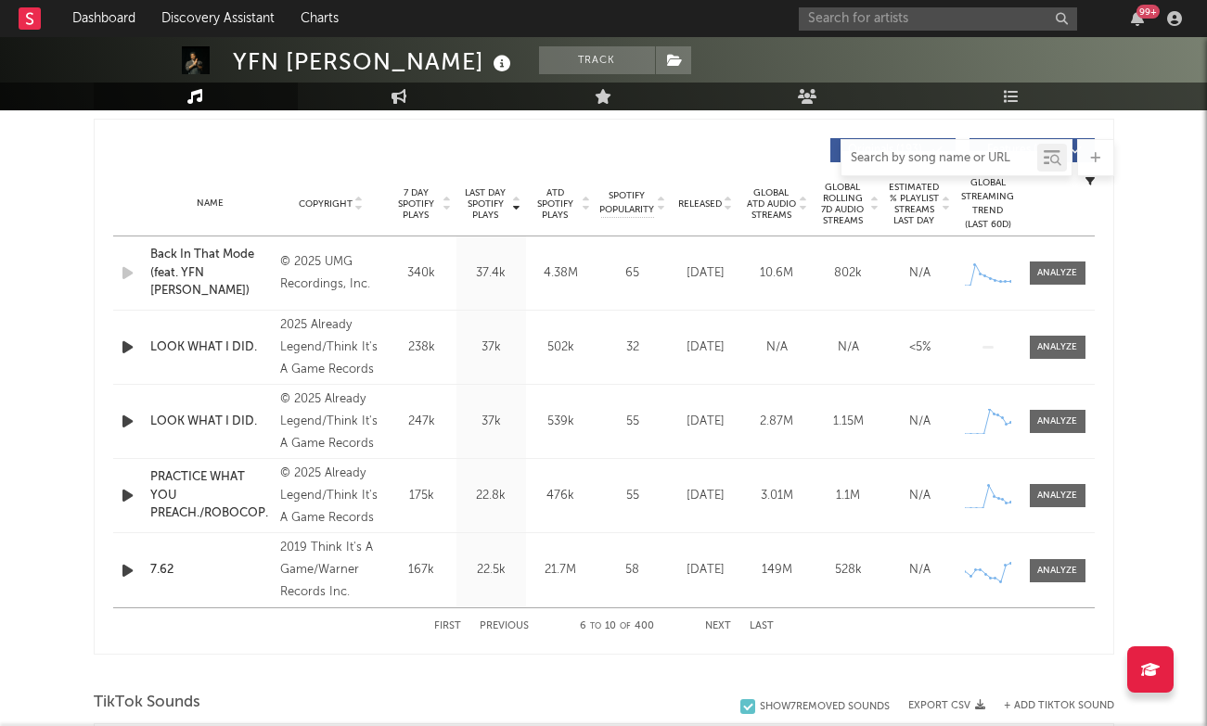
scroll to position [685, 0]
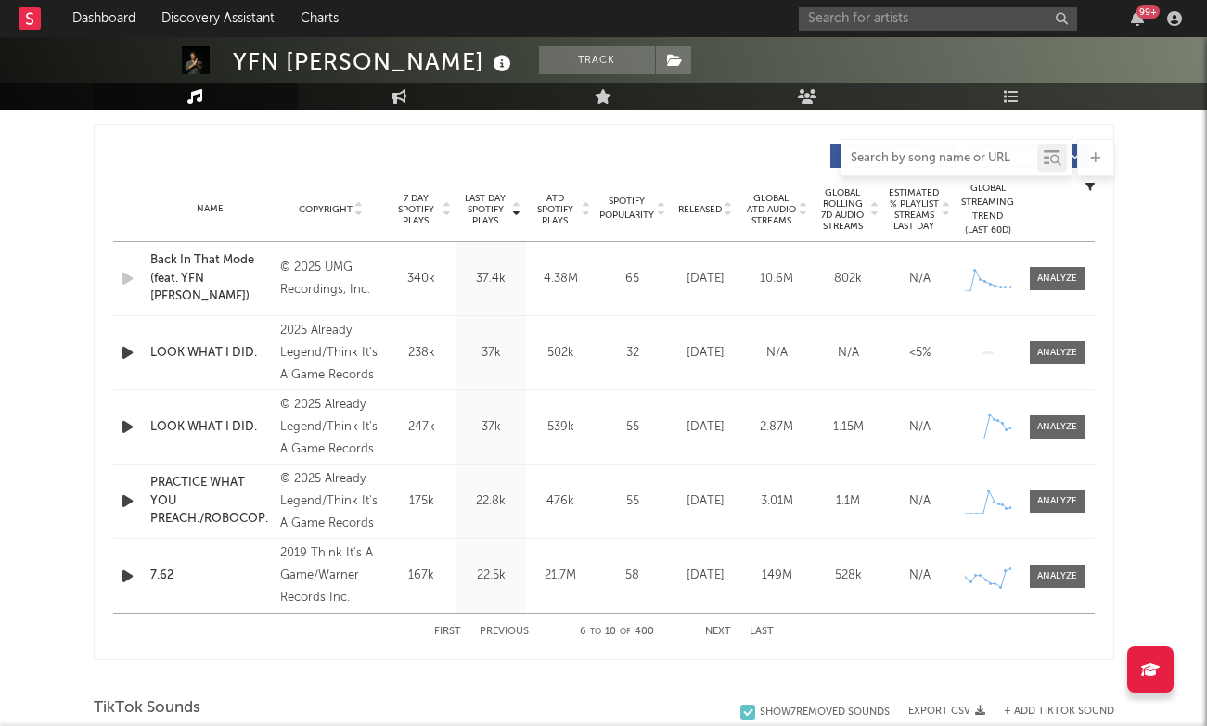
click at [509, 627] on button "Previous" at bounding box center [504, 632] width 49 height 10
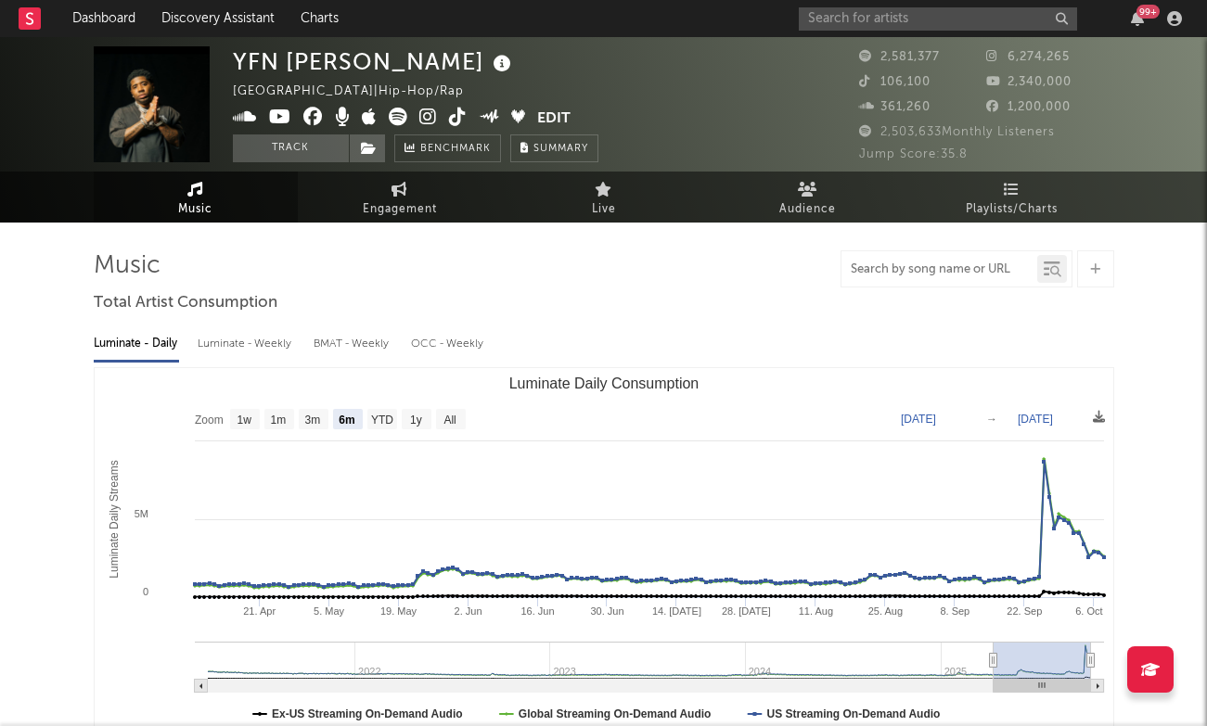
scroll to position [0, 0]
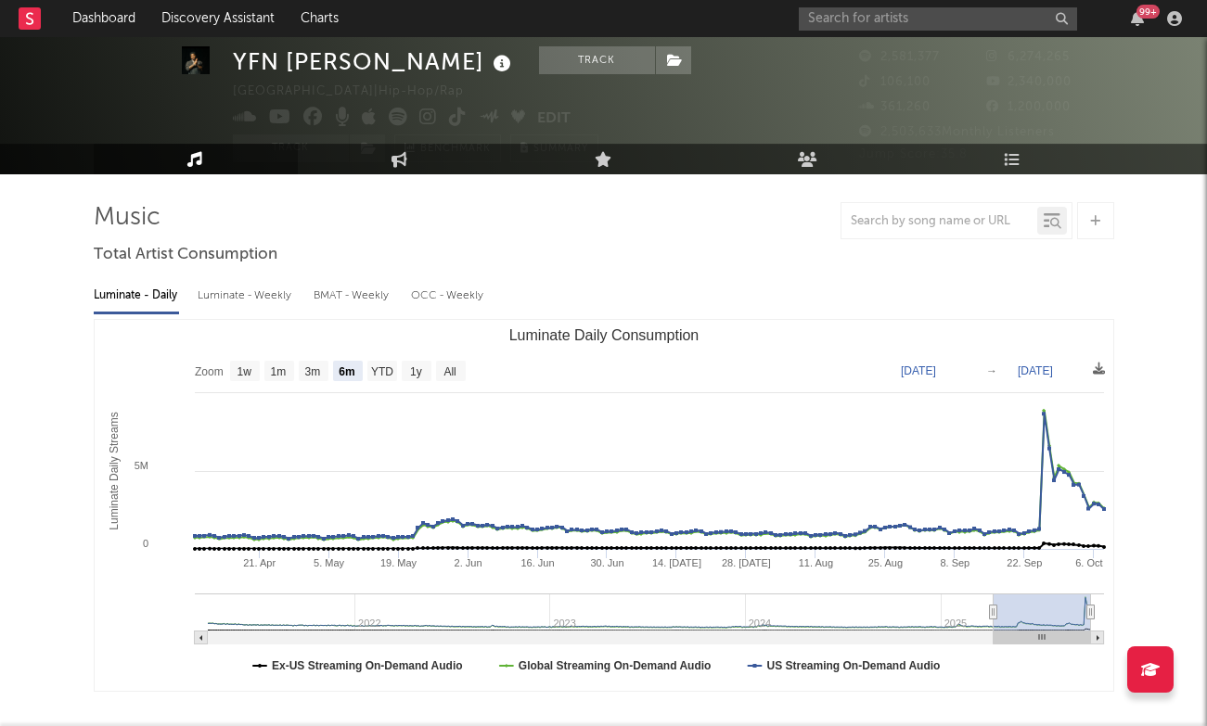
scroll to position [46, 0]
